Goal: Navigation & Orientation: Find specific page/section

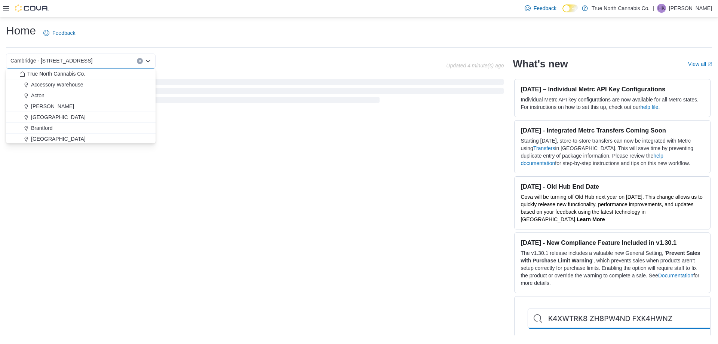
click at [166, 56] on div "Cambridge - 51 Main St Combo box. Selected. Cambridge - 51 Main St. Press Backs…" at bounding box center [226, 60] width 440 height 15
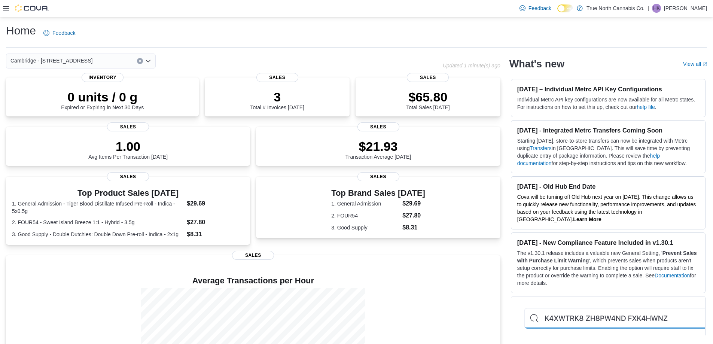
click at [149, 62] on icon "Open list of options" at bounding box center [148, 61] width 6 height 6
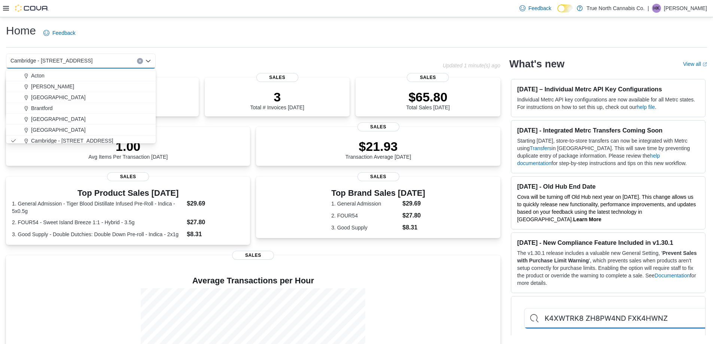
scroll to position [37, 0]
click at [91, 133] on div "Cambridge 960 King" at bounding box center [85, 133] width 132 height 7
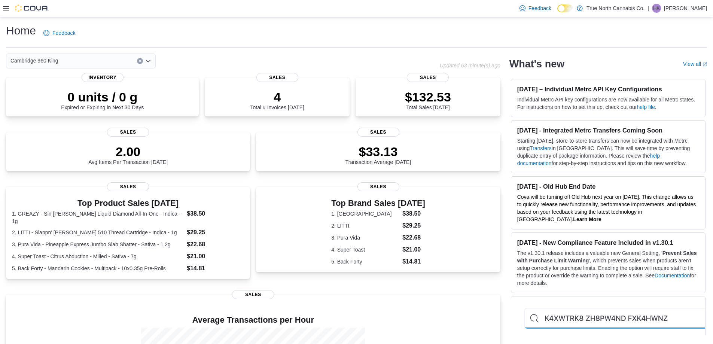
click at [146, 60] on icon "Open list of options" at bounding box center [148, 61] width 4 height 2
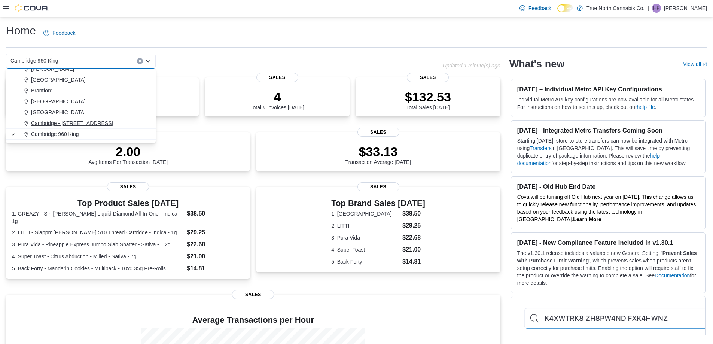
click at [88, 121] on div "Cambridge - [STREET_ADDRESS]" at bounding box center [85, 122] width 132 height 7
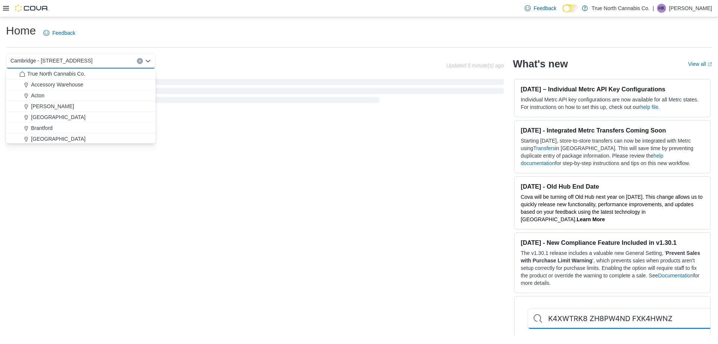
click at [241, 34] on div "Home Feedback" at bounding box center [359, 32] width 706 height 19
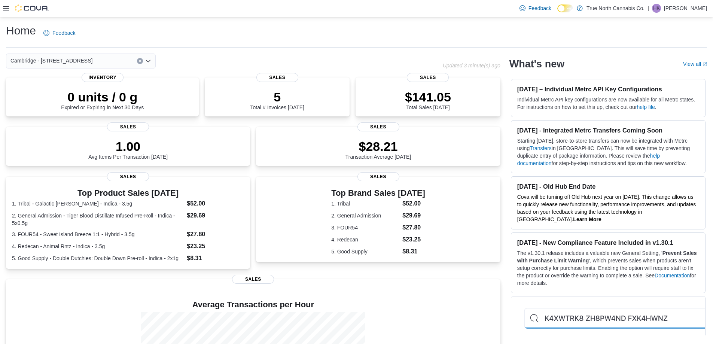
click at [147, 61] on icon "Open list of options" at bounding box center [148, 61] width 4 height 2
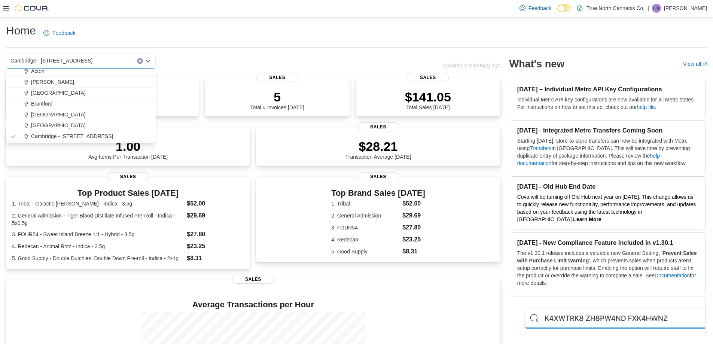
scroll to position [37, 0]
click at [83, 130] on div "Cambridge 960 King" at bounding box center [85, 133] width 132 height 7
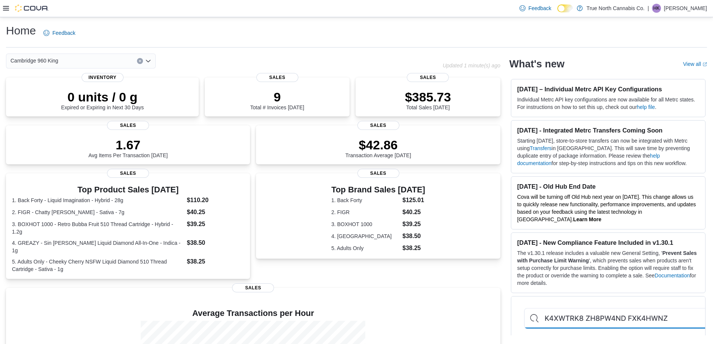
click at [148, 61] on icon "Open list of options" at bounding box center [148, 61] width 4 height 2
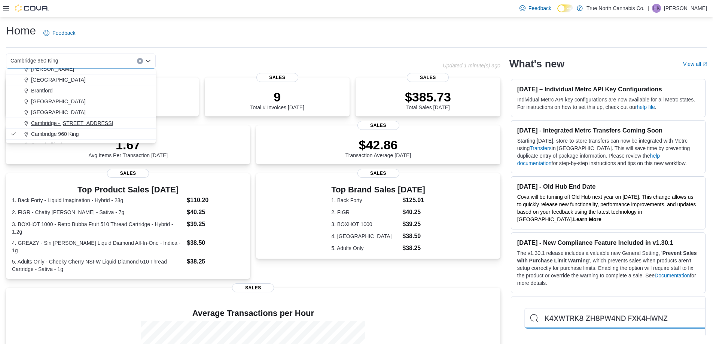
click at [110, 121] on div "Cambridge - [STREET_ADDRESS]" at bounding box center [85, 122] width 132 height 7
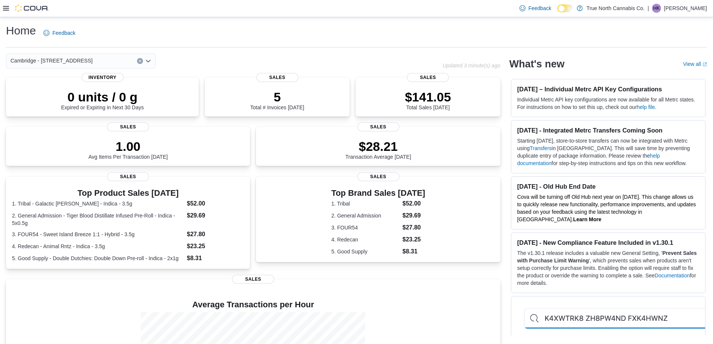
click at [207, 37] on div "Home Feedback" at bounding box center [356, 32] width 701 height 19
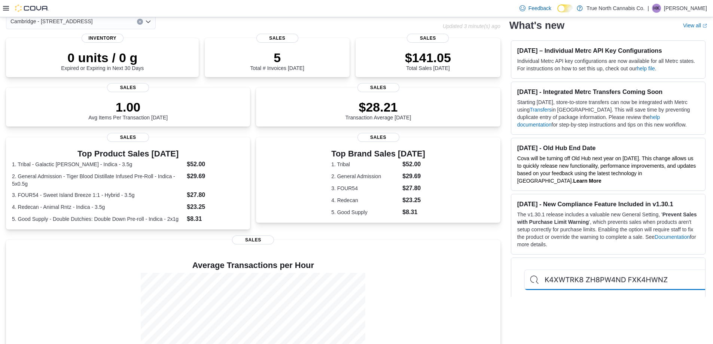
scroll to position [0, 0]
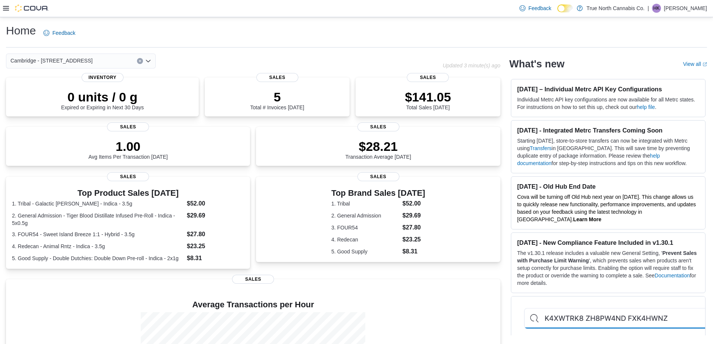
click at [3, 8] on div "Feedback Dark Mode True North Cannabis Co. | HK Haedan Kervin" at bounding box center [356, 8] width 713 height 17
click at [6, 9] on icon at bounding box center [6, 8] width 6 height 4
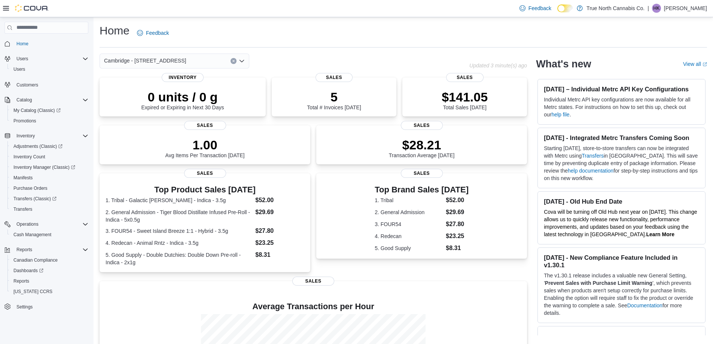
click at [314, 21] on div "Home Feedback Cambridge - 51 Main St Updated 3 minute(s) ago 0 units / 0 g Expi…" at bounding box center [403, 227] width 619 height 421
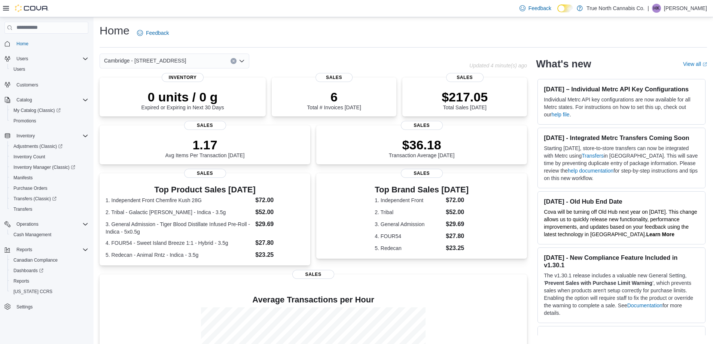
click at [343, 10] on div "Feedback Dark Mode True North Cannabis Co. | HK Haedan Kervin" at bounding box center [356, 8] width 713 height 17
click at [242, 59] on icon "Open list of options" at bounding box center [242, 61] width 6 height 6
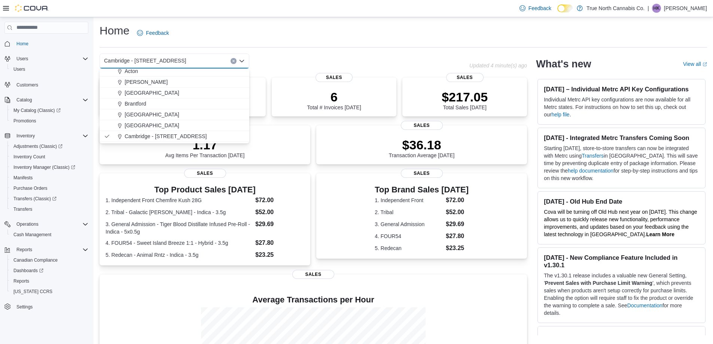
scroll to position [37, 0]
click at [173, 132] on div "Cambridge 960 King" at bounding box center [179, 133] width 132 height 7
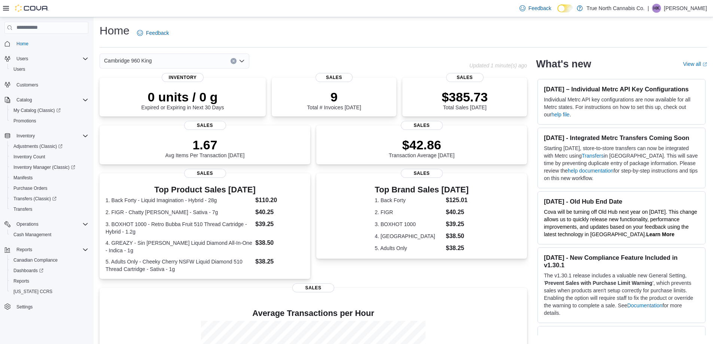
click at [240, 59] on icon "Open list of options" at bounding box center [242, 61] width 6 height 6
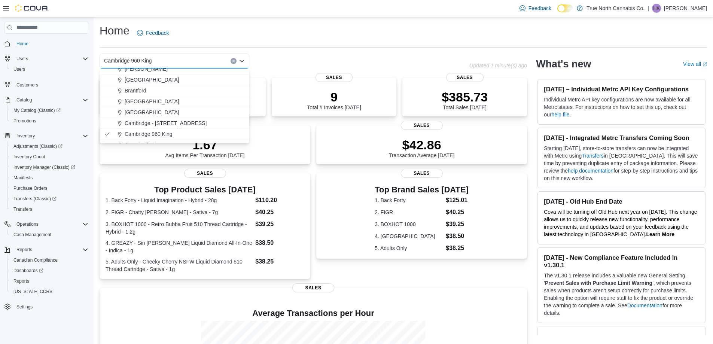
click at [184, 123] on div "Cambridge - [STREET_ADDRESS]" at bounding box center [179, 122] width 132 height 7
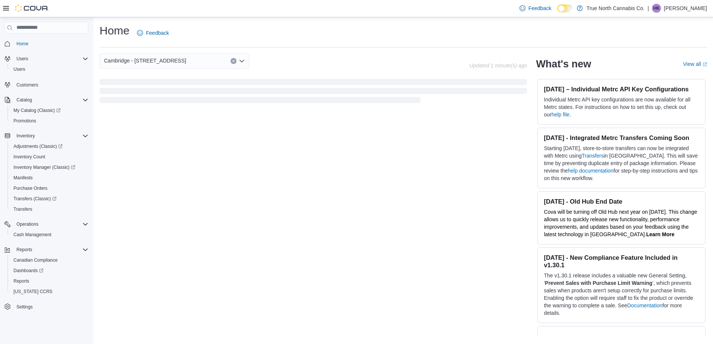
scroll to position [0, 0]
